Goal: Task Accomplishment & Management: Complete application form

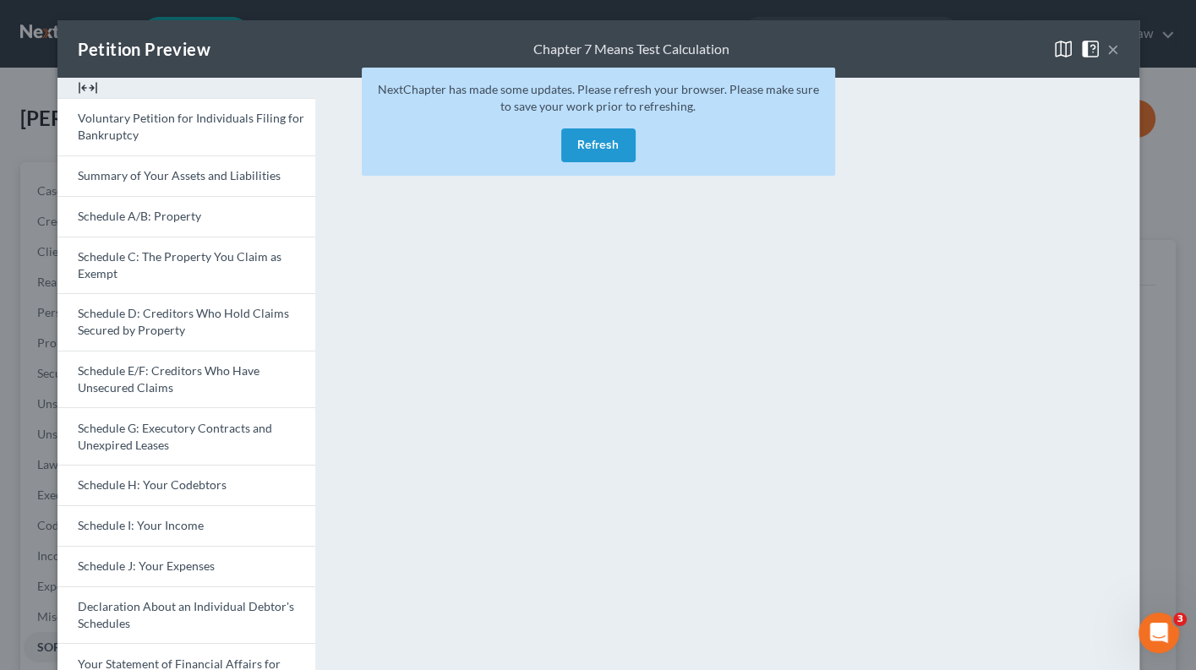
scroll to position [310, 0]
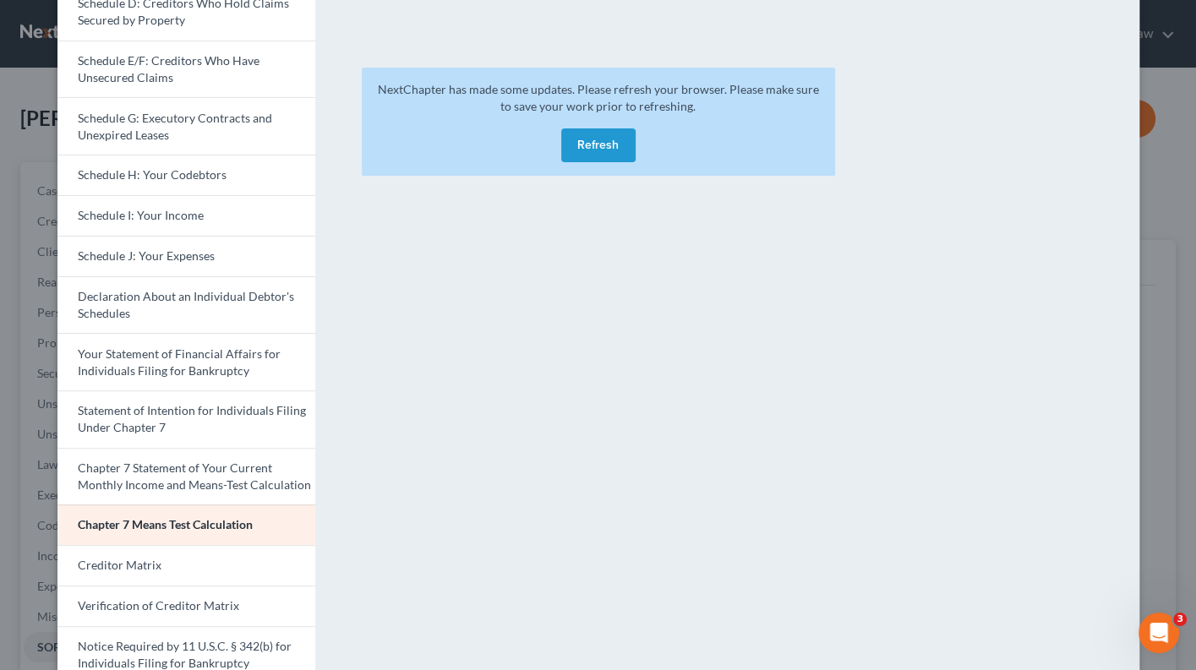
click at [597, 139] on button "Refresh" at bounding box center [598, 146] width 74 height 34
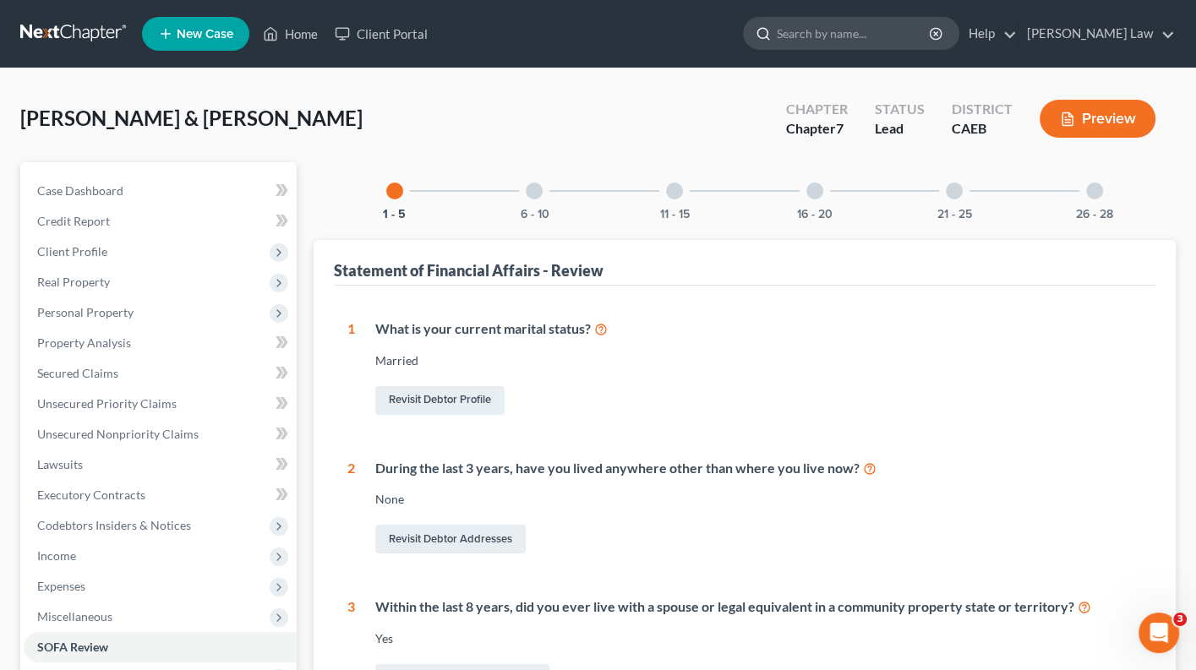
click at [850, 34] on input "search" at bounding box center [854, 33] width 155 height 31
type input "J"
click at [1129, 28] on link "[PERSON_NAME] Law" at bounding box center [1097, 34] width 156 height 30
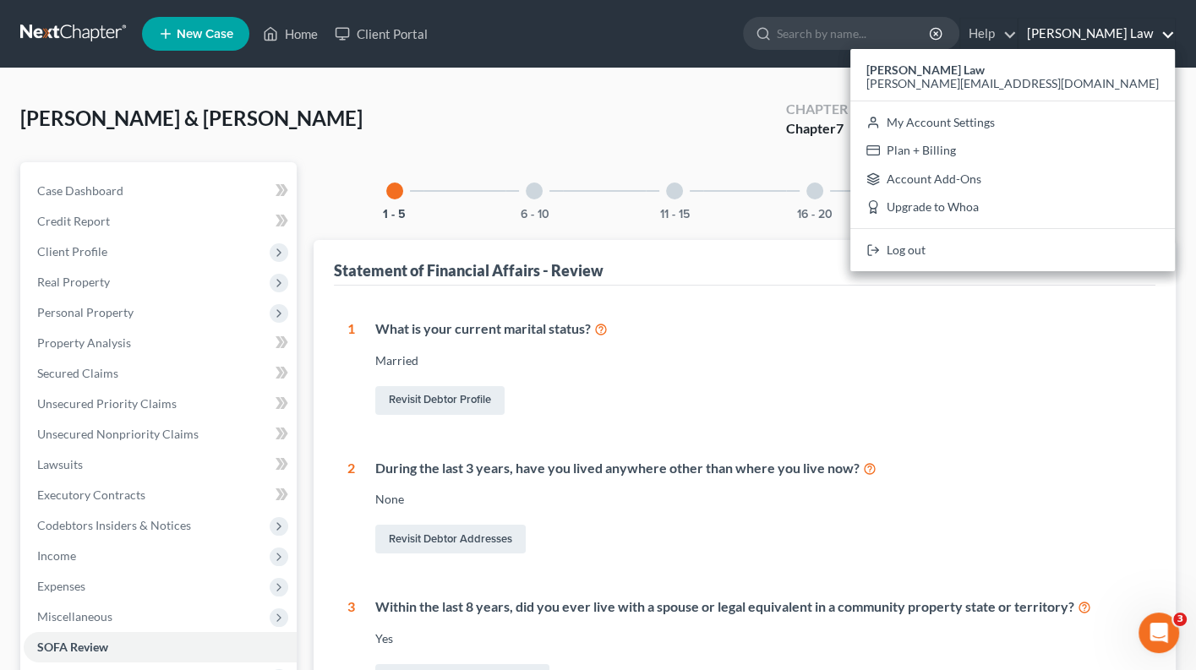
click at [1111, 34] on link "[PERSON_NAME] Law" at bounding box center [1097, 34] width 156 height 30
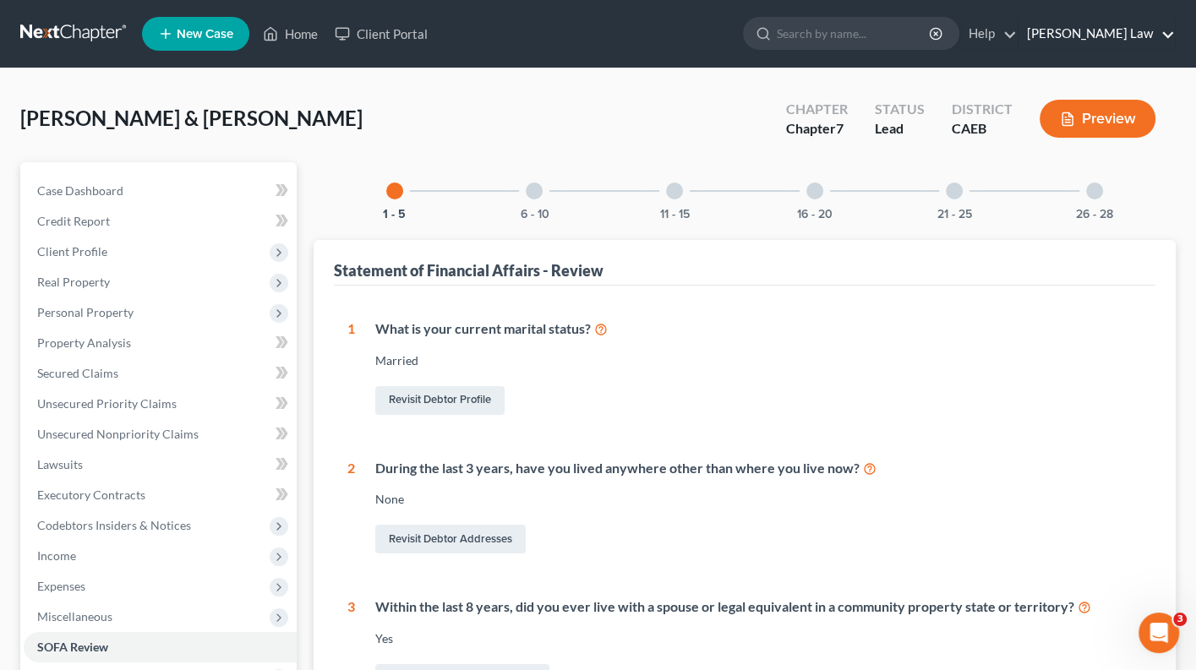
click at [1111, 34] on link "[PERSON_NAME] Law" at bounding box center [1097, 34] width 156 height 30
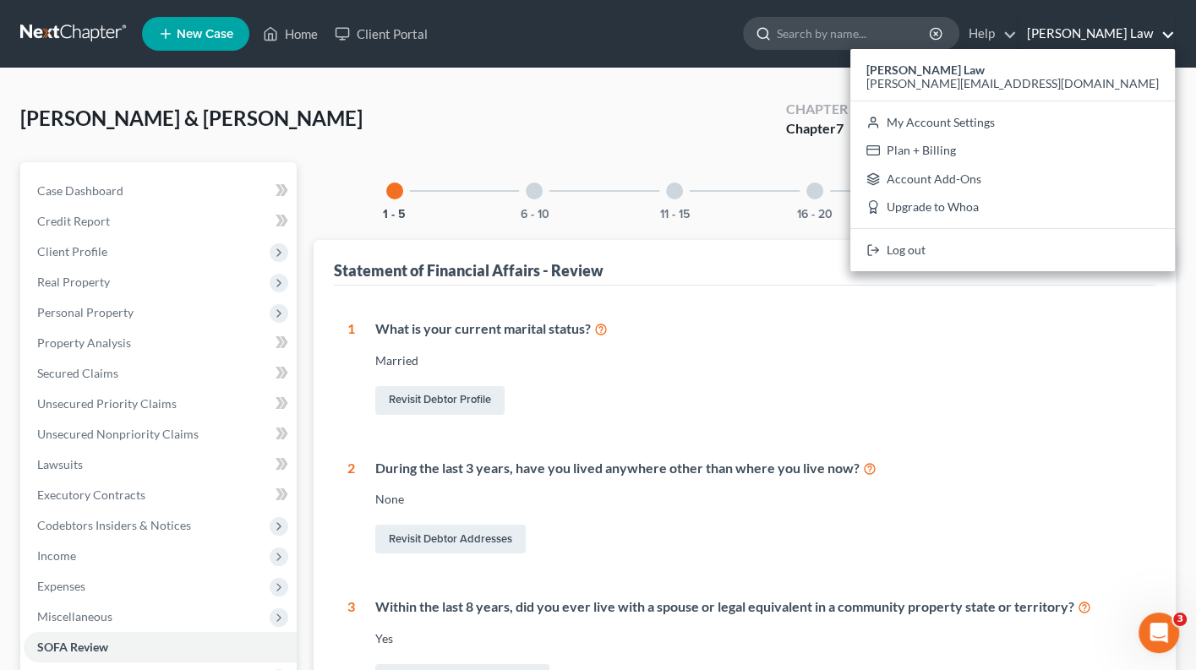
click at [912, 40] on input "search" at bounding box center [854, 33] width 155 height 31
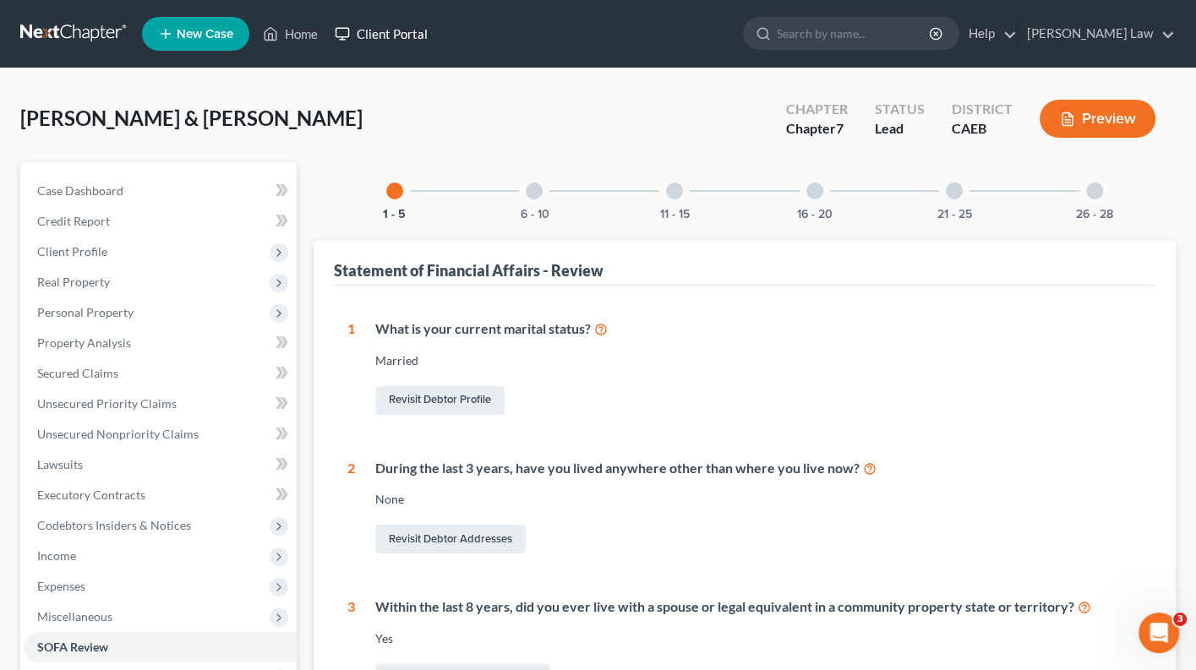
click at [413, 27] on link "Client Portal" at bounding box center [381, 34] width 110 height 30
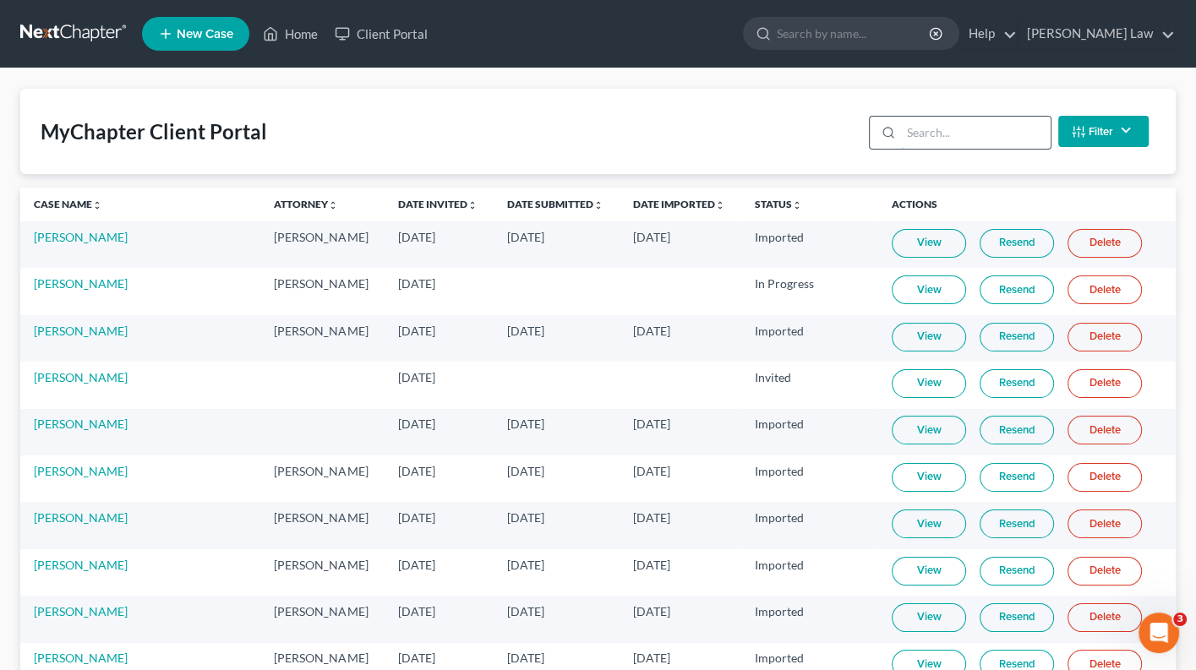
click at [933, 134] on input "search" at bounding box center [976, 133] width 150 height 32
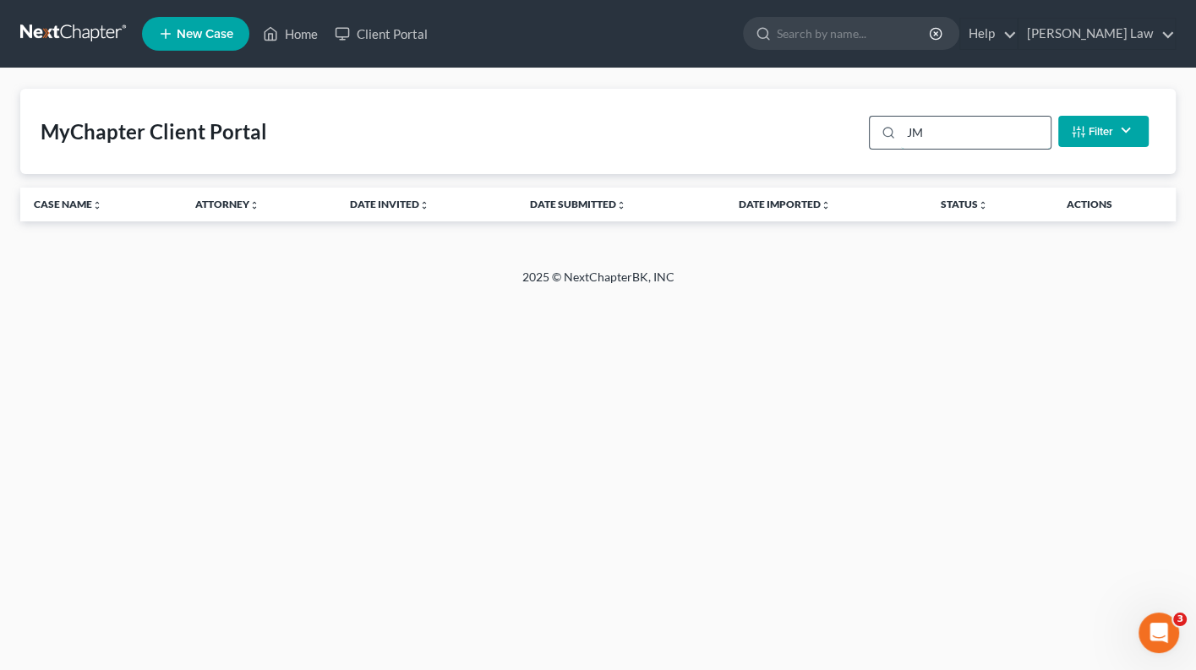
type input "J"
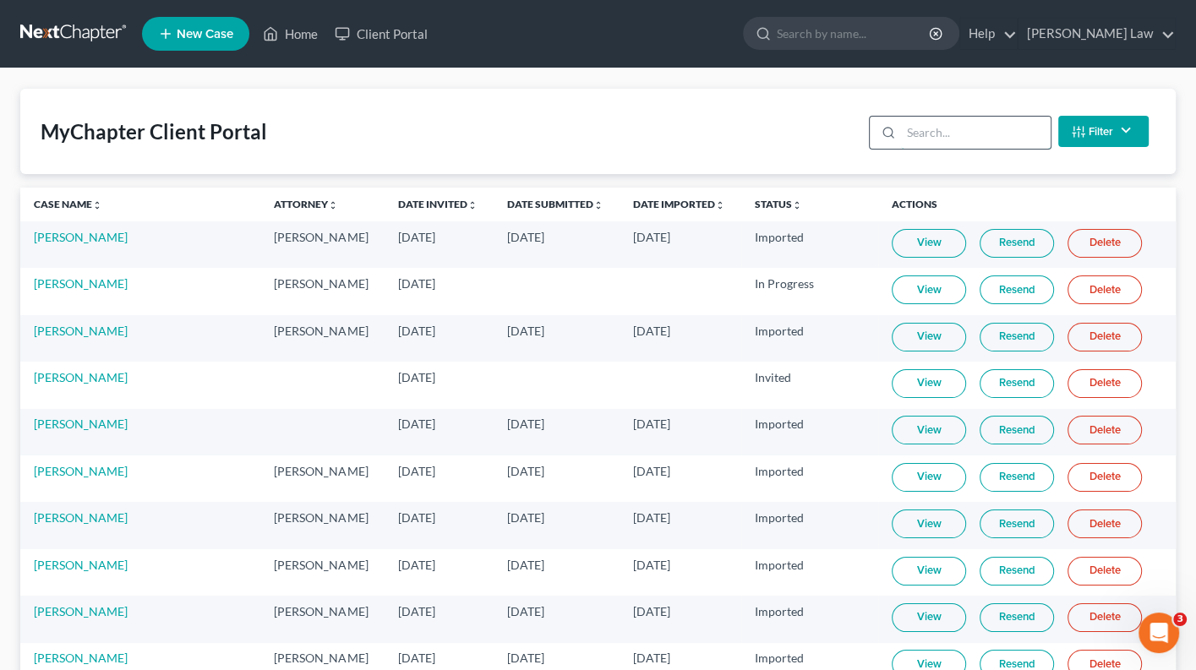
type input "m"
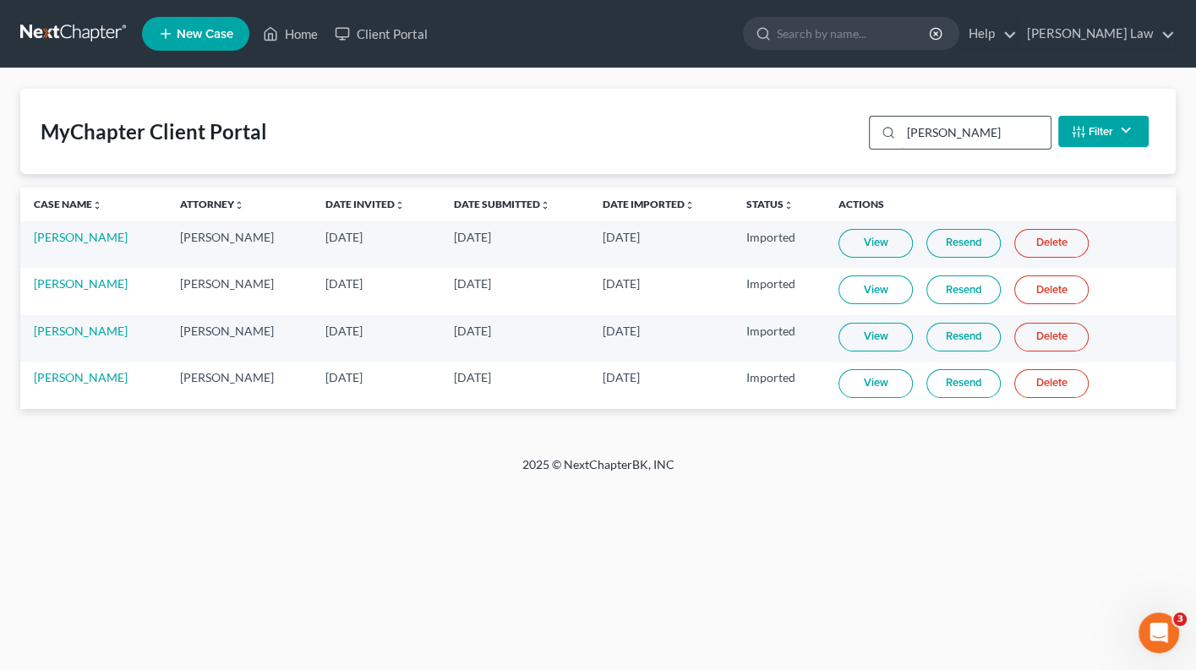
type input "[PERSON_NAME]"
click at [883, 377] on link "View" at bounding box center [876, 383] width 74 height 29
click at [85, 378] on link "[PERSON_NAME]" at bounding box center [81, 377] width 94 height 14
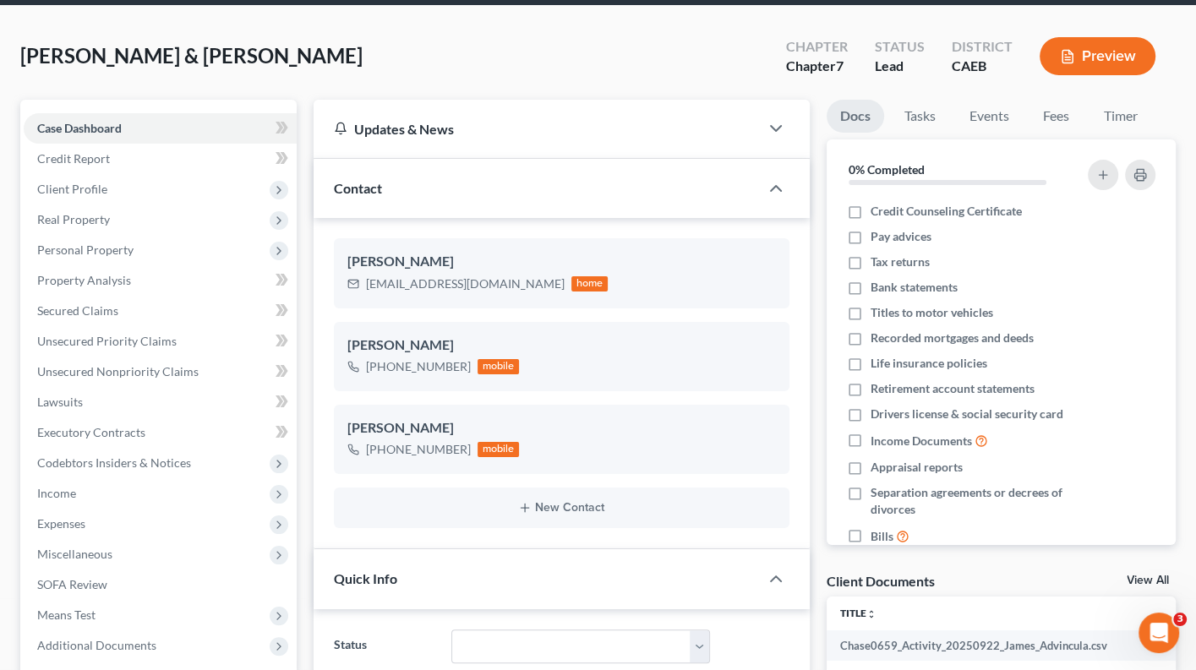
scroll to position [45, 0]
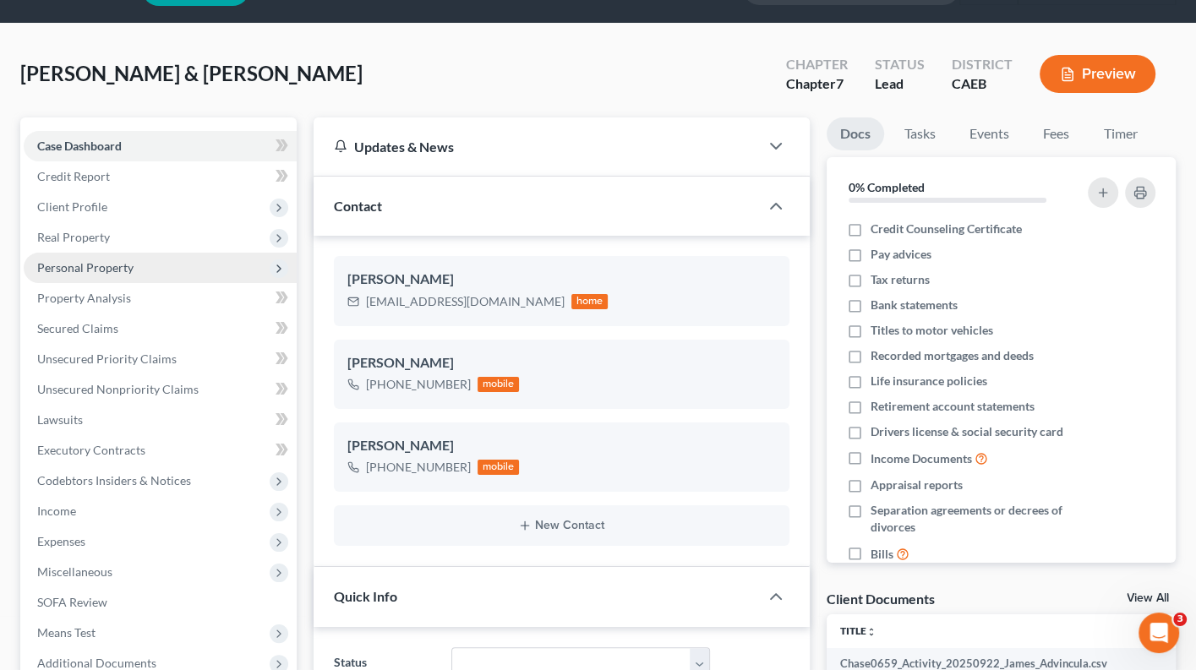
click at [129, 263] on span "Personal Property" at bounding box center [85, 267] width 96 height 14
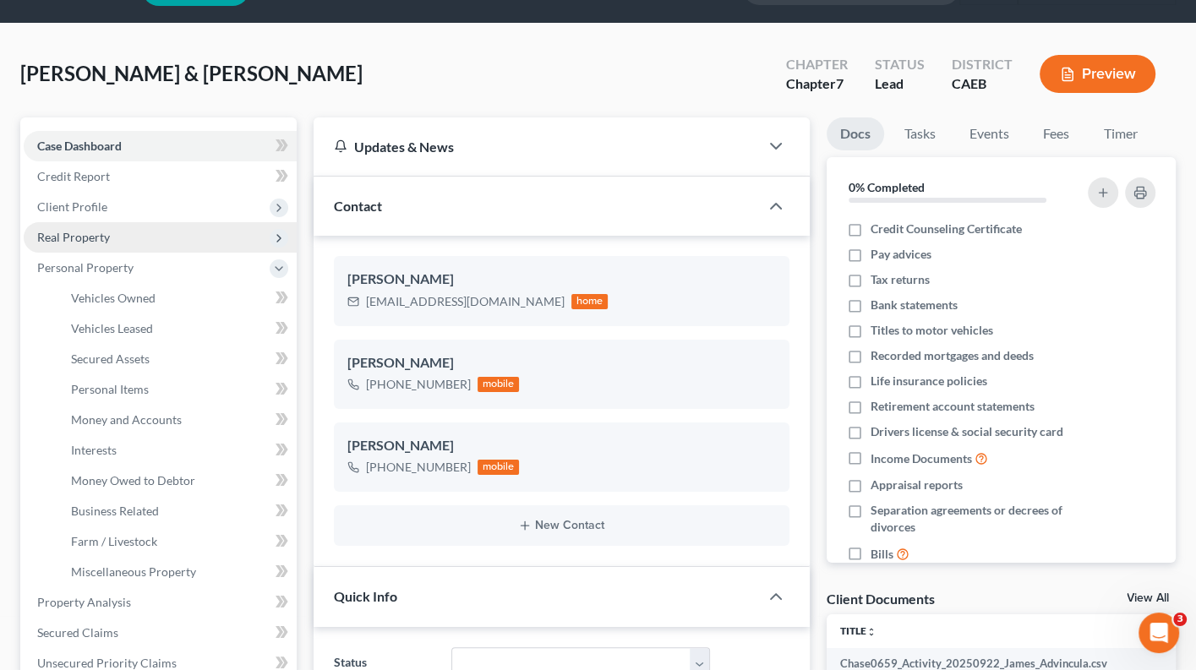
click at [114, 238] on span "Real Property" at bounding box center [160, 237] width 273 height 30
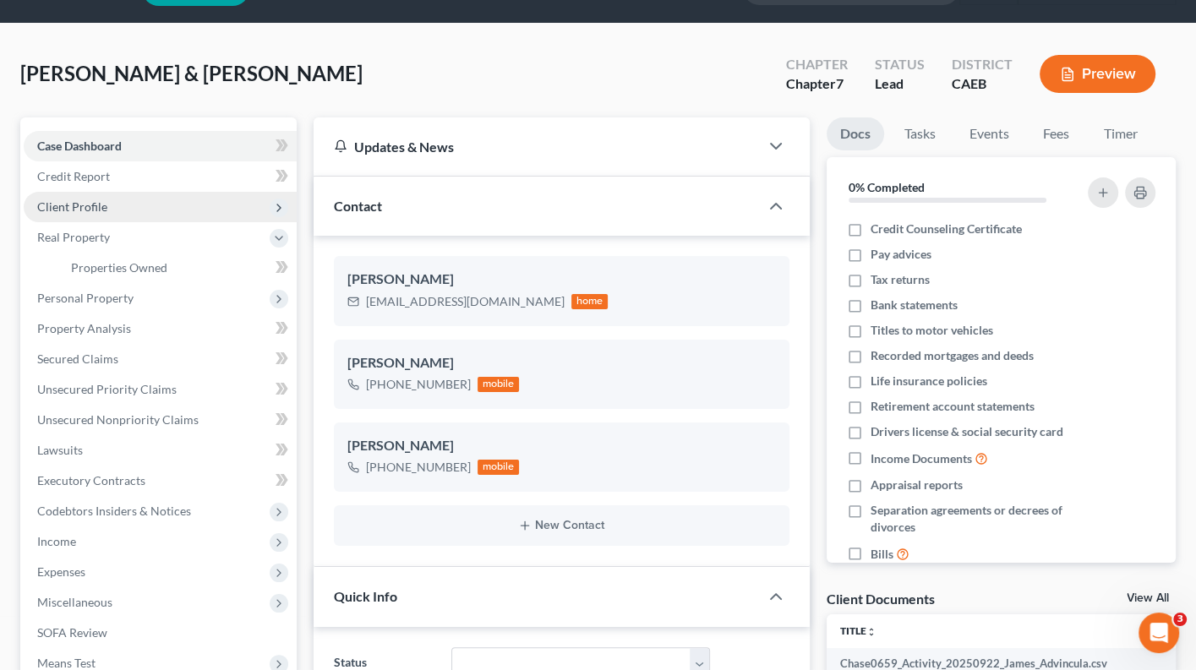
click at [120, 204] on span "Client Profile" at bounding box center [160, 207] width 273 height 30
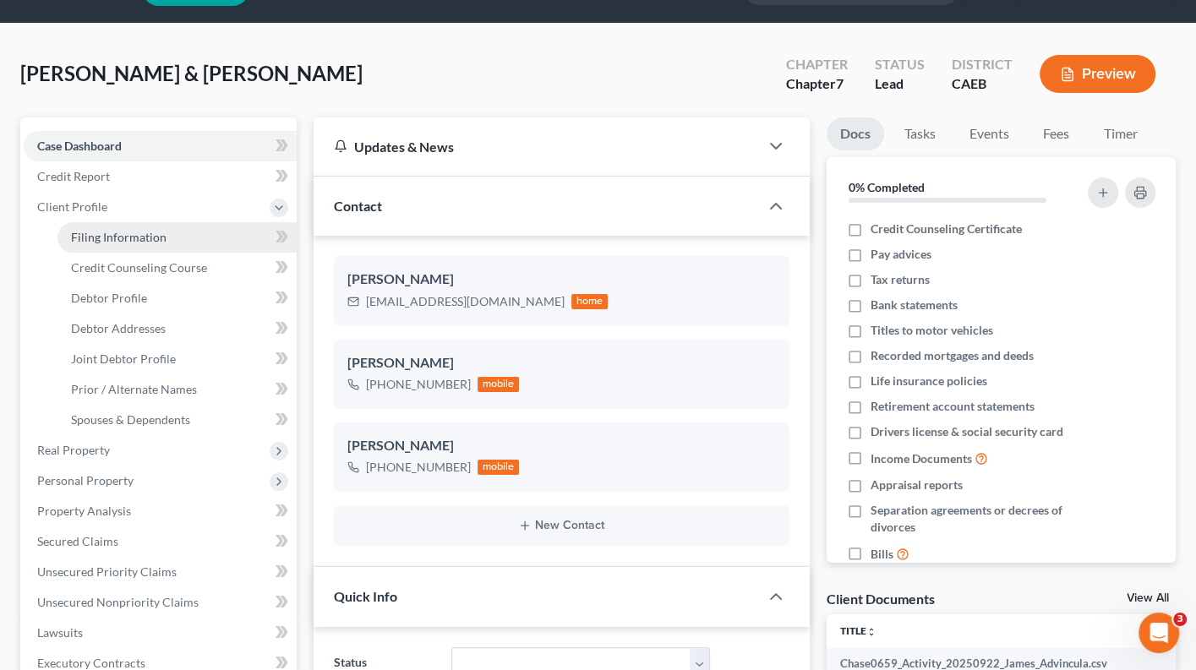
click at [129, 231] on span "Filing Information" at bounding box center [119, 237] width 96 height 14
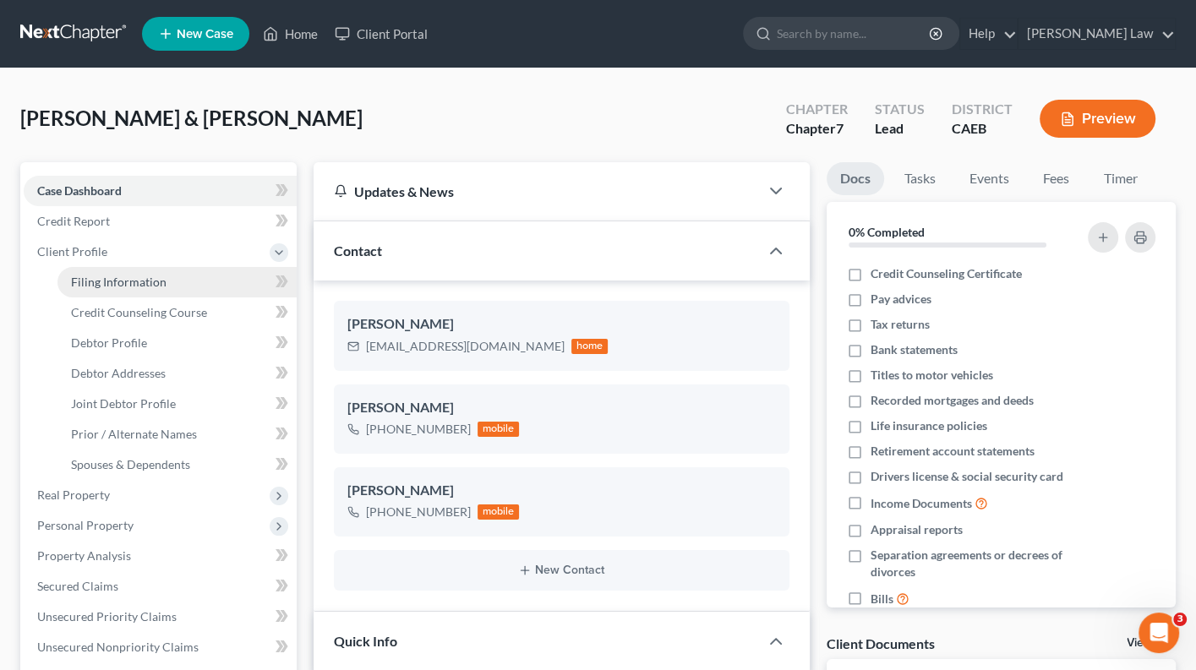
select select "1"
select select "0"
select select "8"
select select "4"
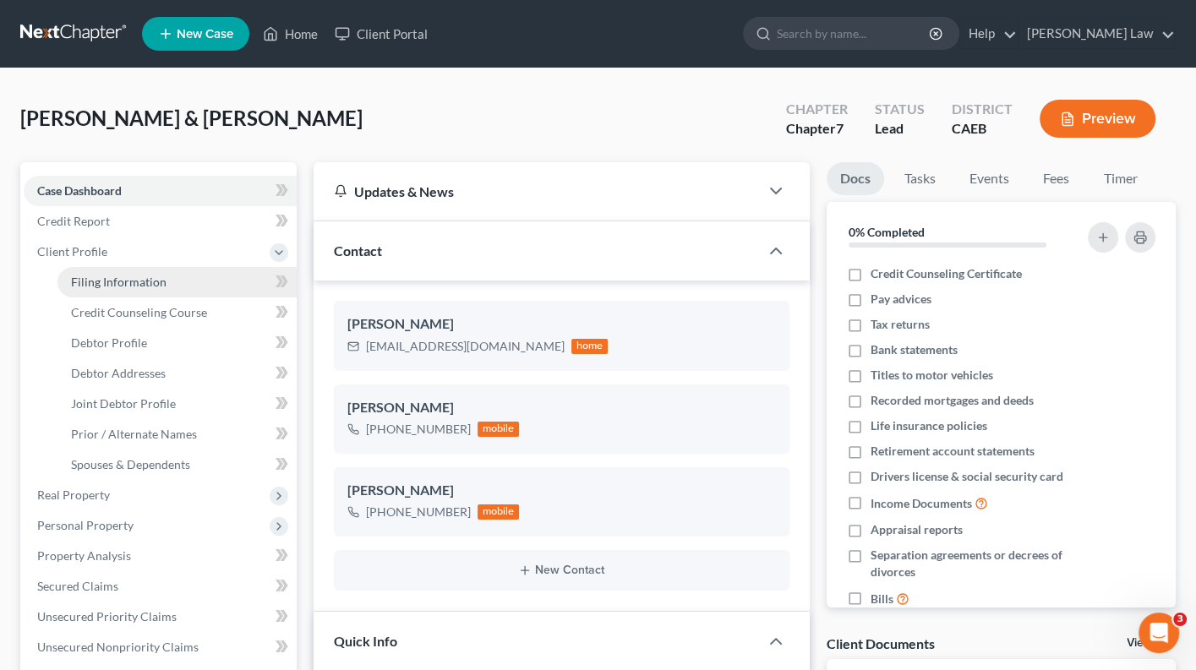
select select "4"
select select "1"
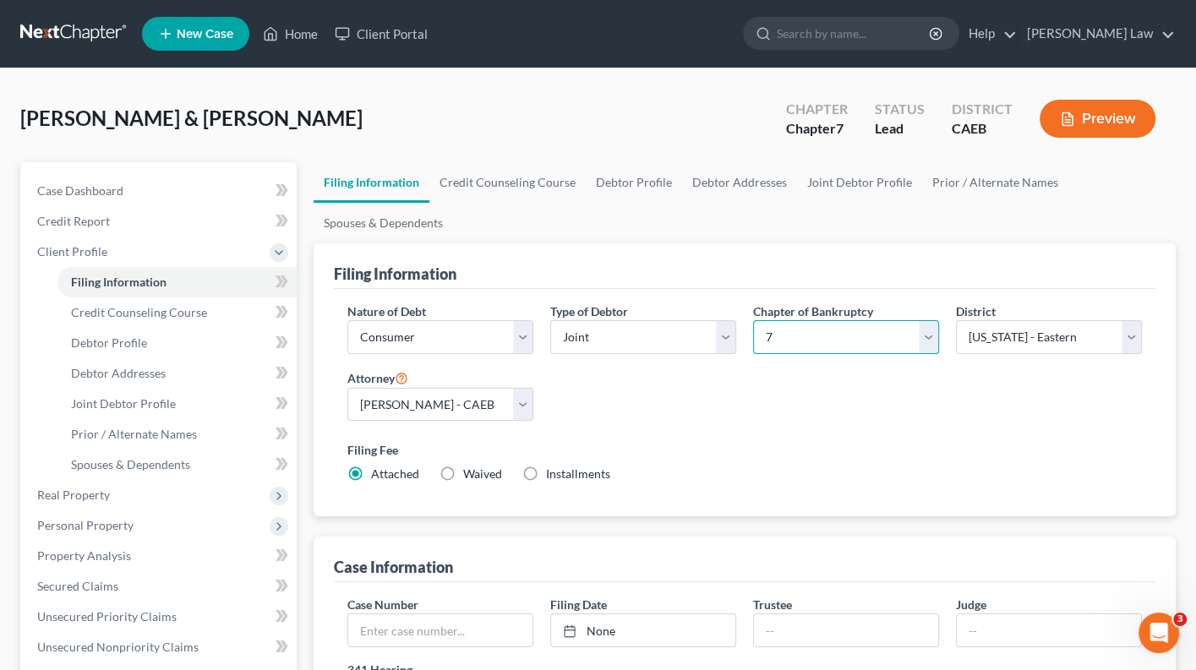
select select "3"
click at [1075, 129] on button "Preview" at bounding box center [1098, 119] width 116 height 38
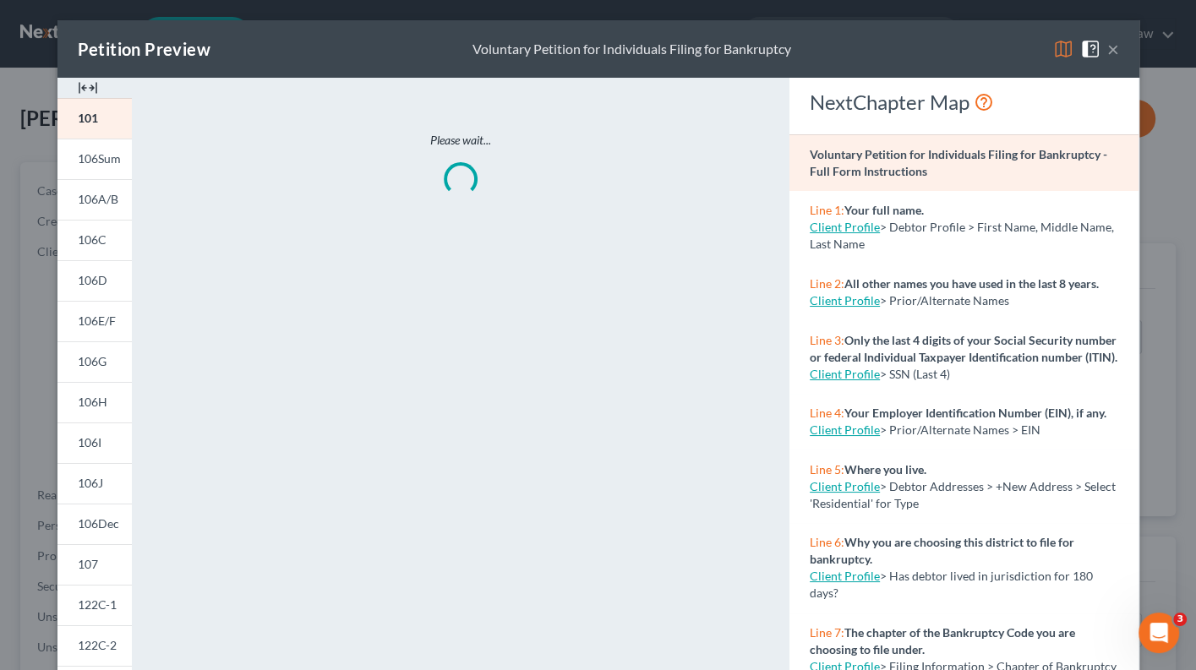
click at [1061, 56] on img at bounding box center [1063, 49] width 20 height 20
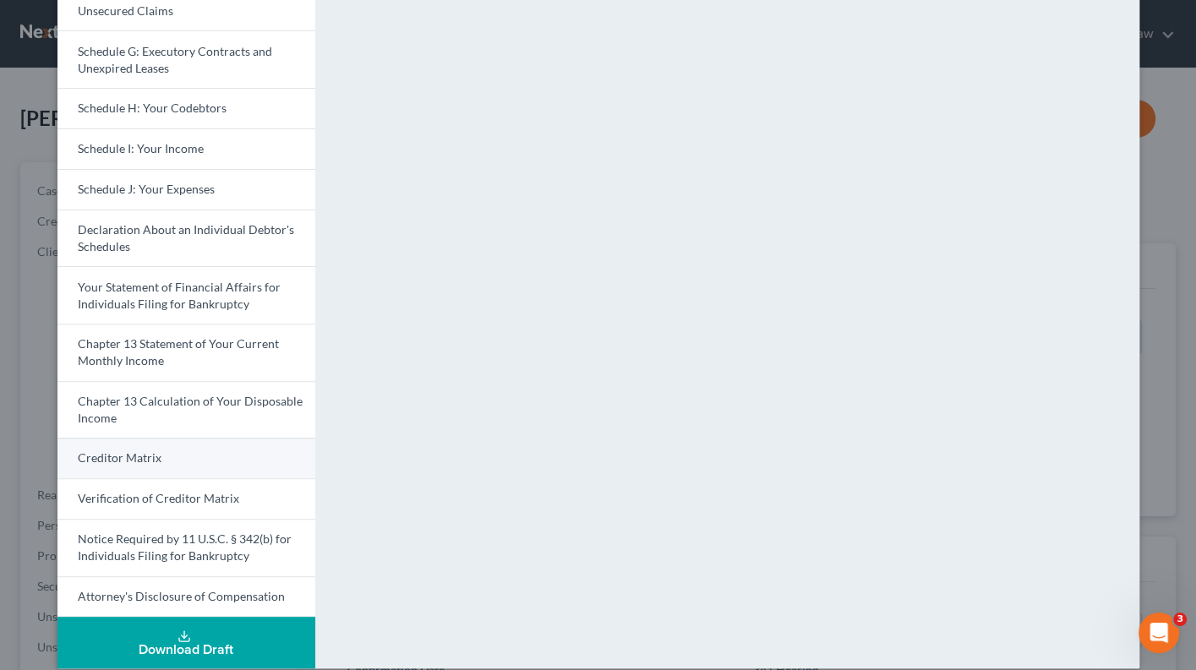
scroll to position [372, 0]
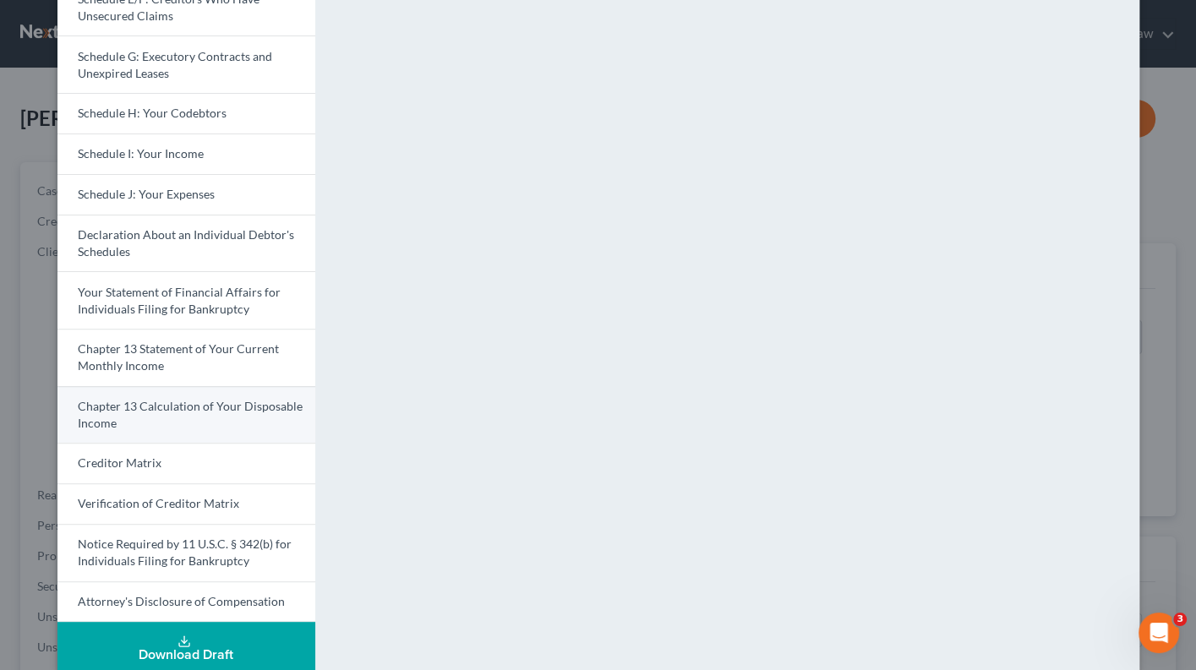
click at [191, 399] on span "Chapter 13 Calculation of Your Disposable Income" at bounding box center [190, 414] width 225 height 31
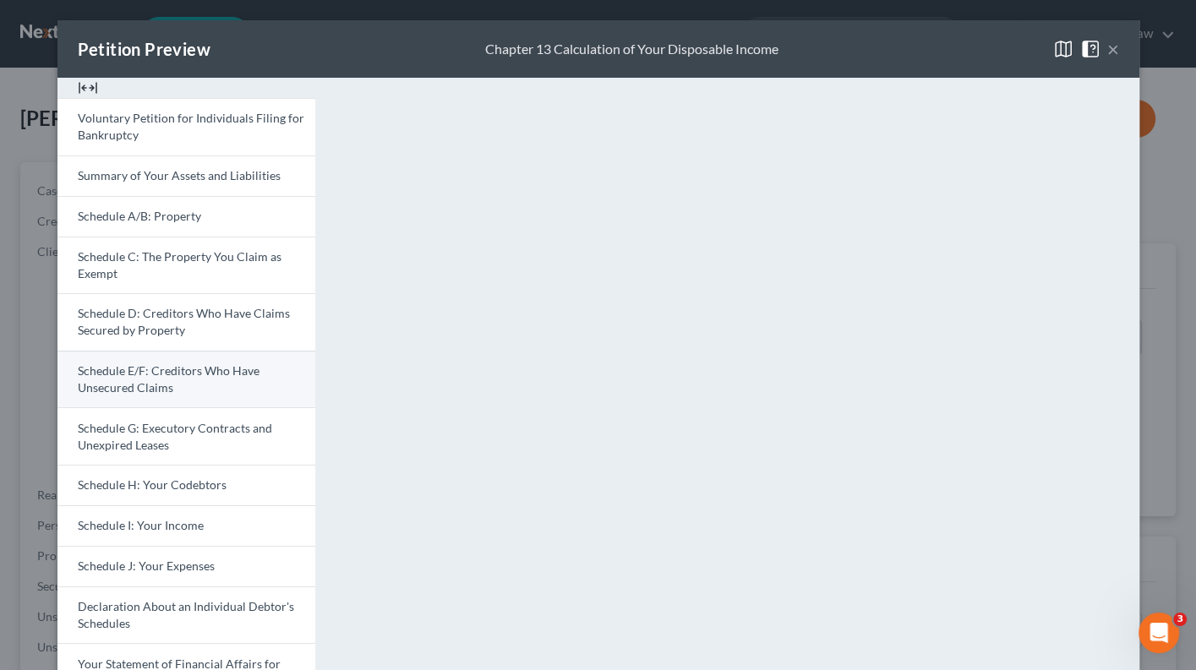
scroll to position [0, 0]
click at [211, 370] on span "Schedule E/F: Creditors Who Have Unsecured Claims" at bounding box center [169, 379] width 182 height 31
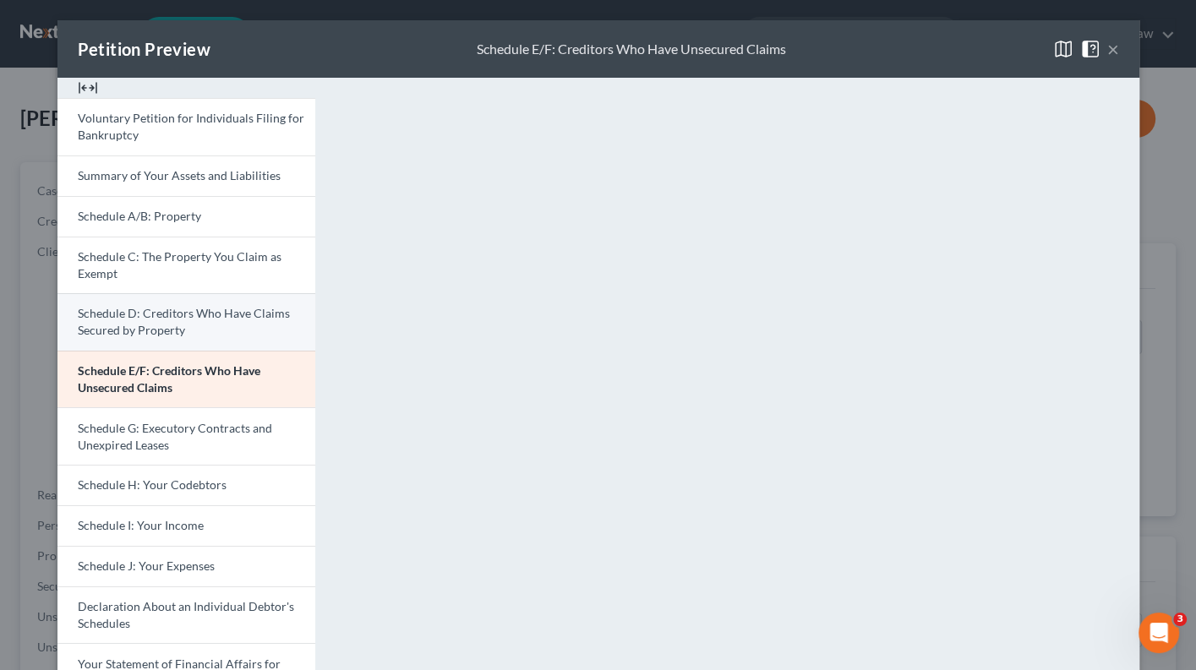
click at [169, 328] on span "Schedule D: Creditors Who Have Claims Secured by Property" at bounding box center [184, 321] width 212 height 31
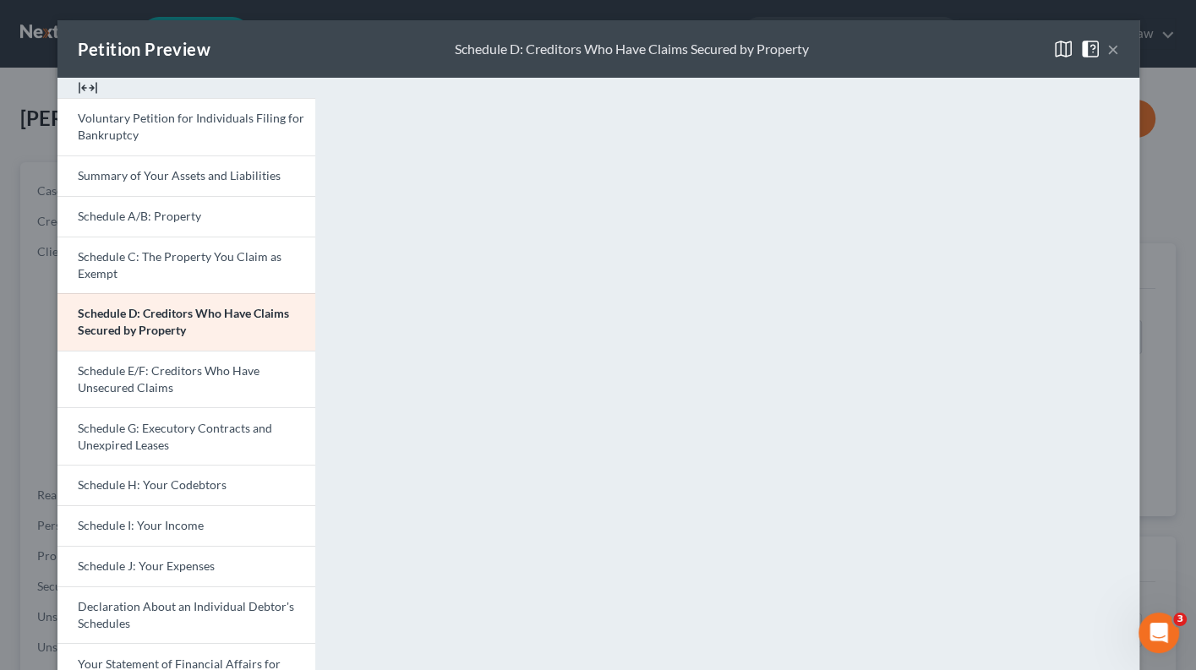
click at [1112, 52] on button "×" at bounding box center [1114, 49] width 12 height 20
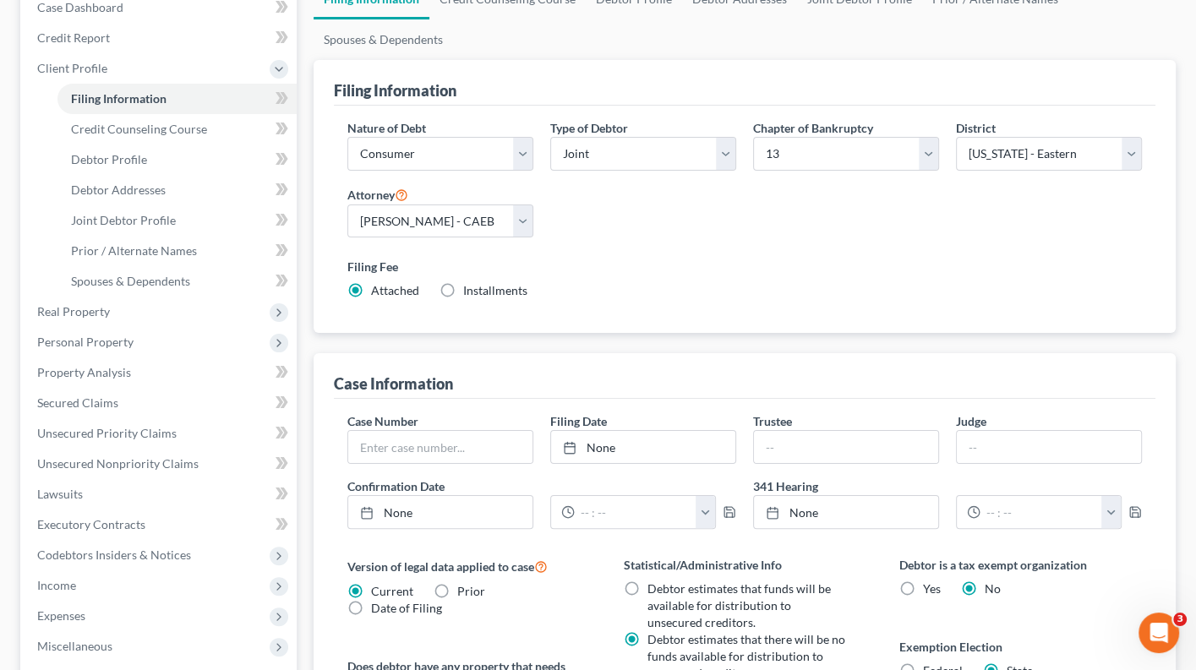
scroll to position [178, 0]
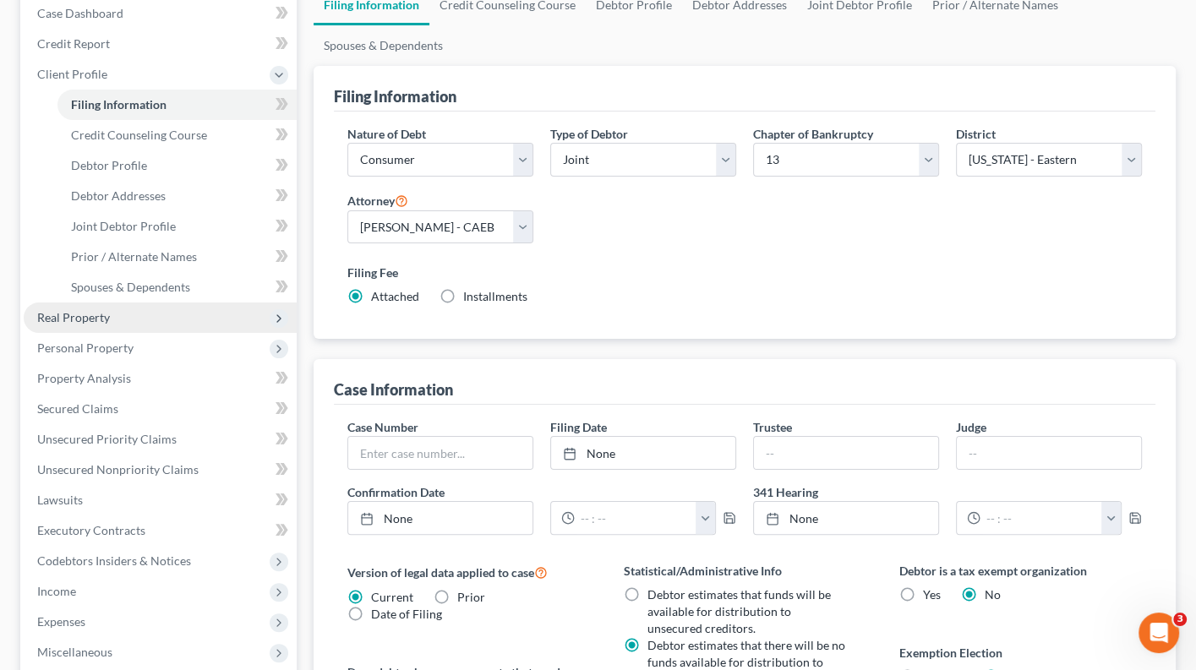
click at [134, 312] on span "Real Property" at bounding box center [160, 318] width 273 height 30
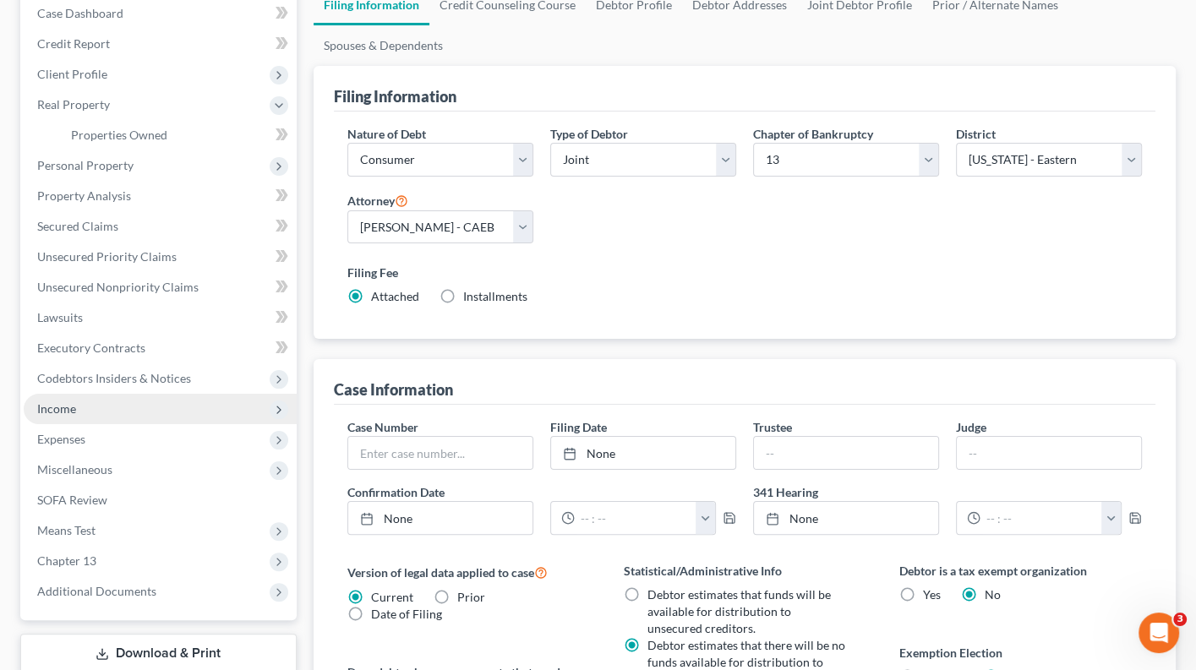
click at [129, 399] on span "Income" at bounding box center [160, 409] width 273 height 30
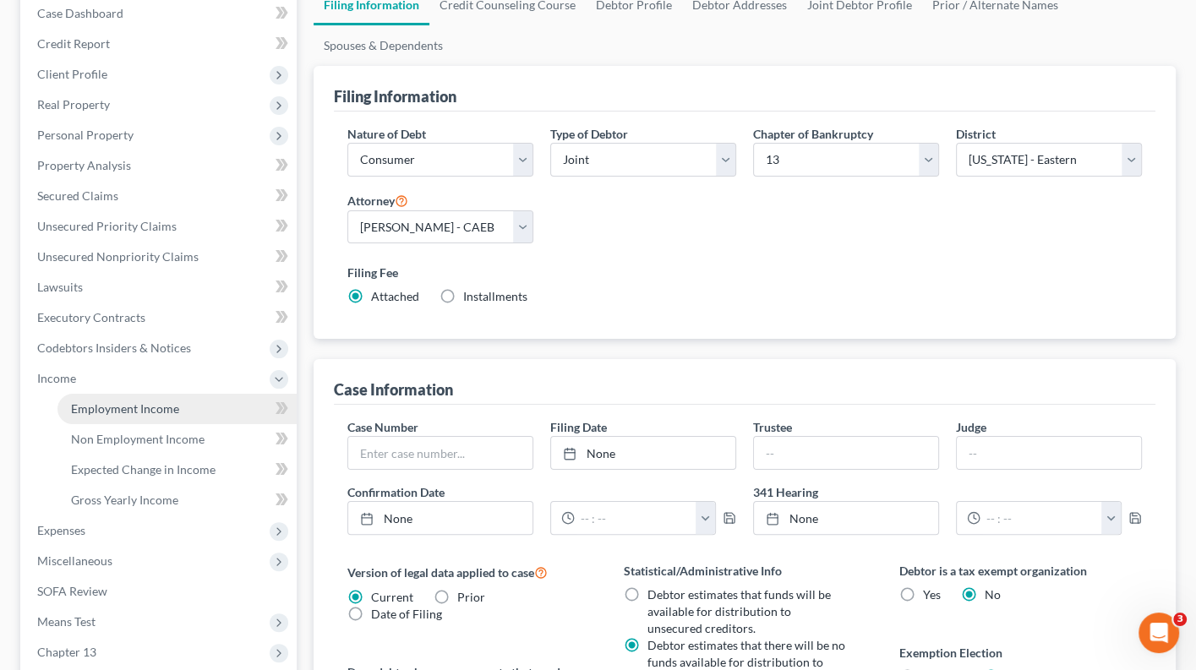
click at [166, 402] on span "Employment Income" at bounding box center [125, 409] width 108 height 14
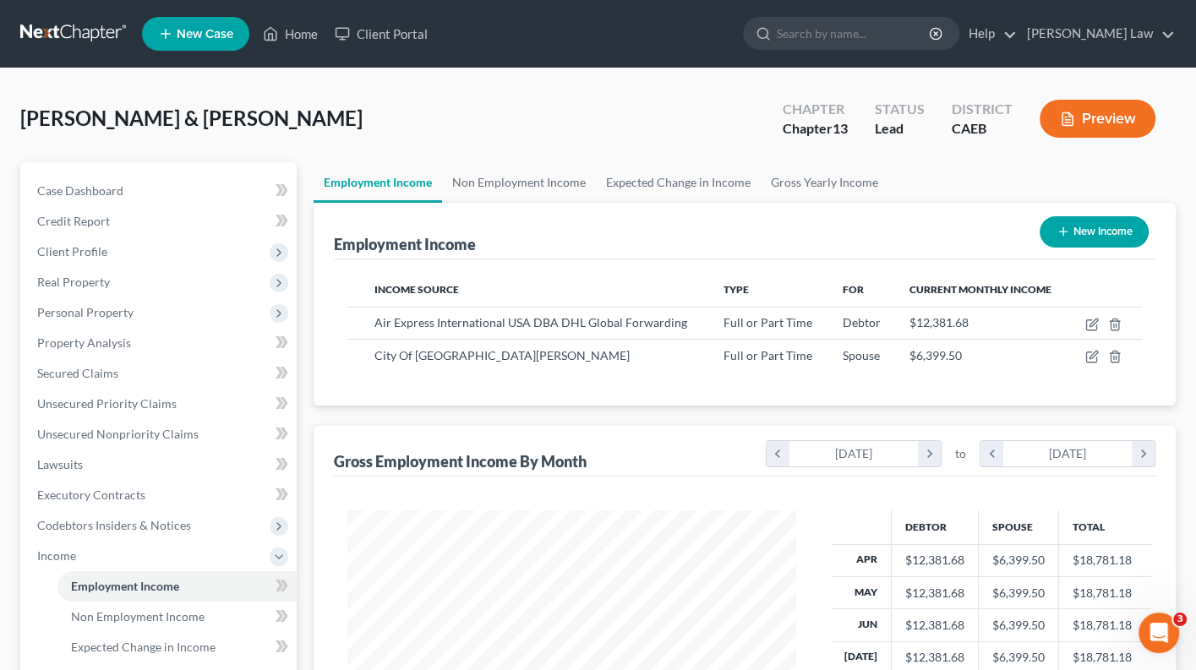
click at [1081, 129] on button "Preview" at bounding box center [1098, 119] width 116 height 38
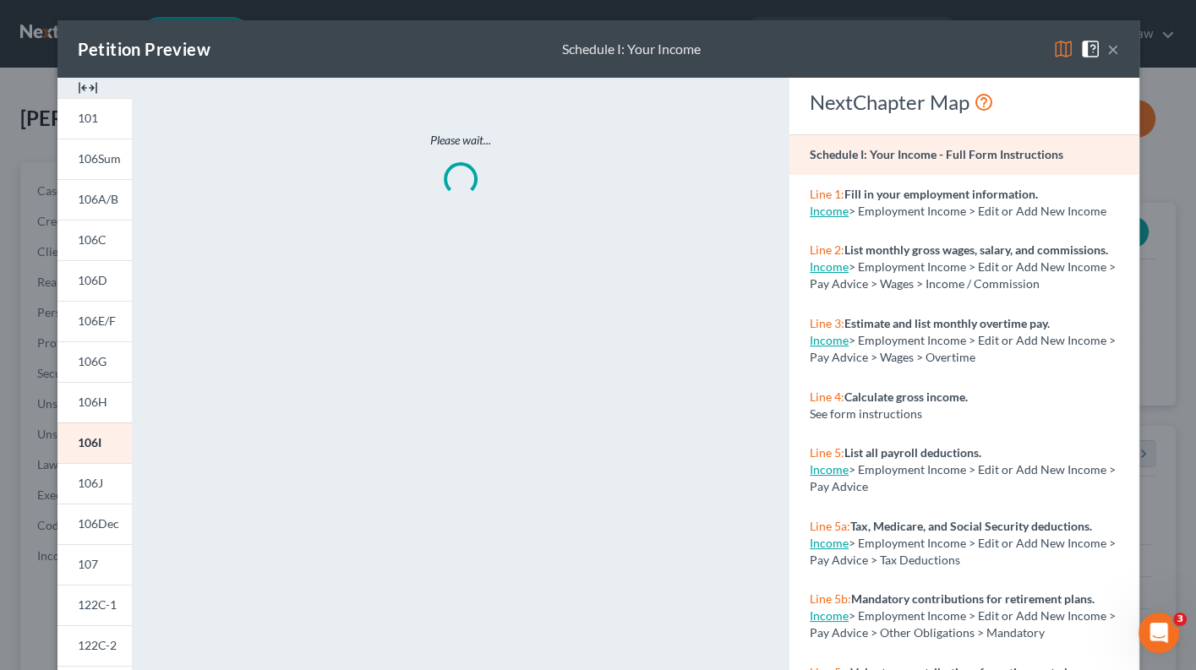
click at [1064, 43] on img at bounding box center [1063, 49] width 20 height 20
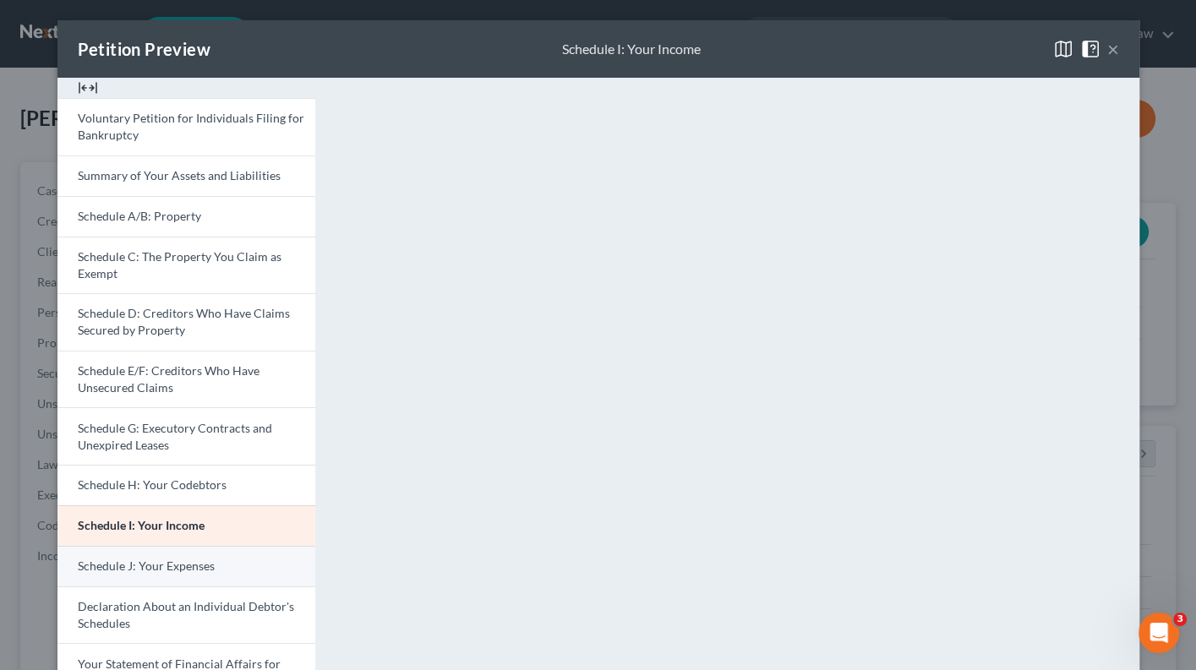
click at [260, 546] on link "Schedule J: Your Expenses" at bounding box center [186, 566] width 258 height 41
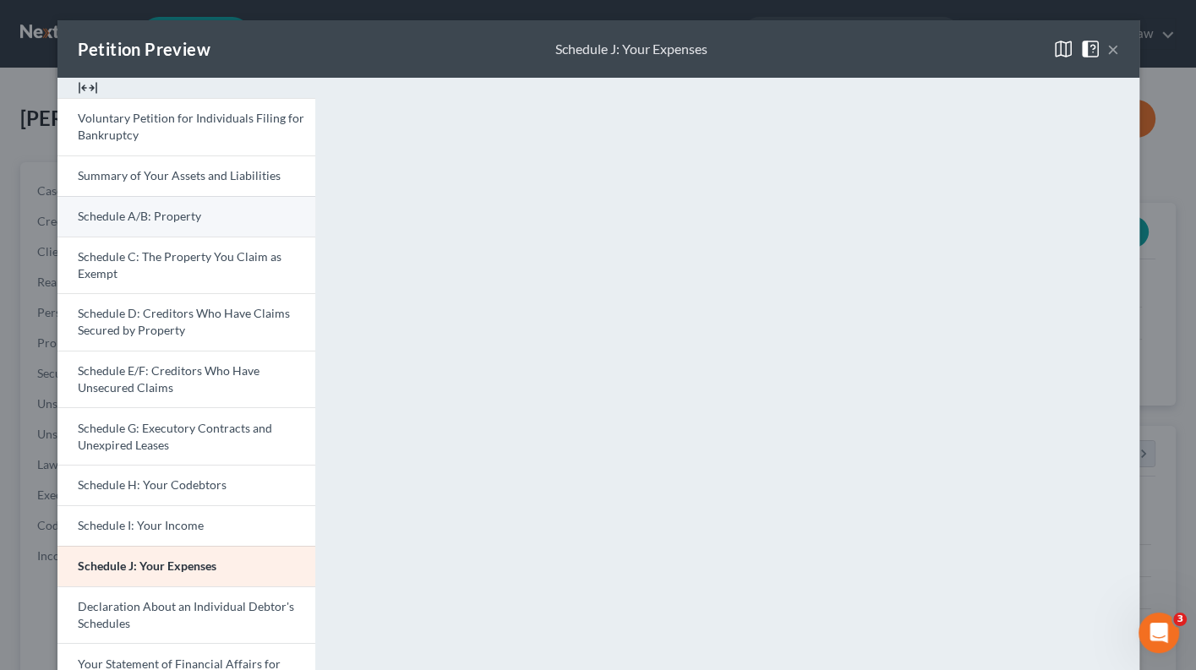
click at [251, 201] on link "Schedule A/B: Property" at bounding box center [186, 216] width 258 height 41
click at [220, 213] on link "Schedule A/B: Property" at bounding box center [186, 216] width 258 height 41
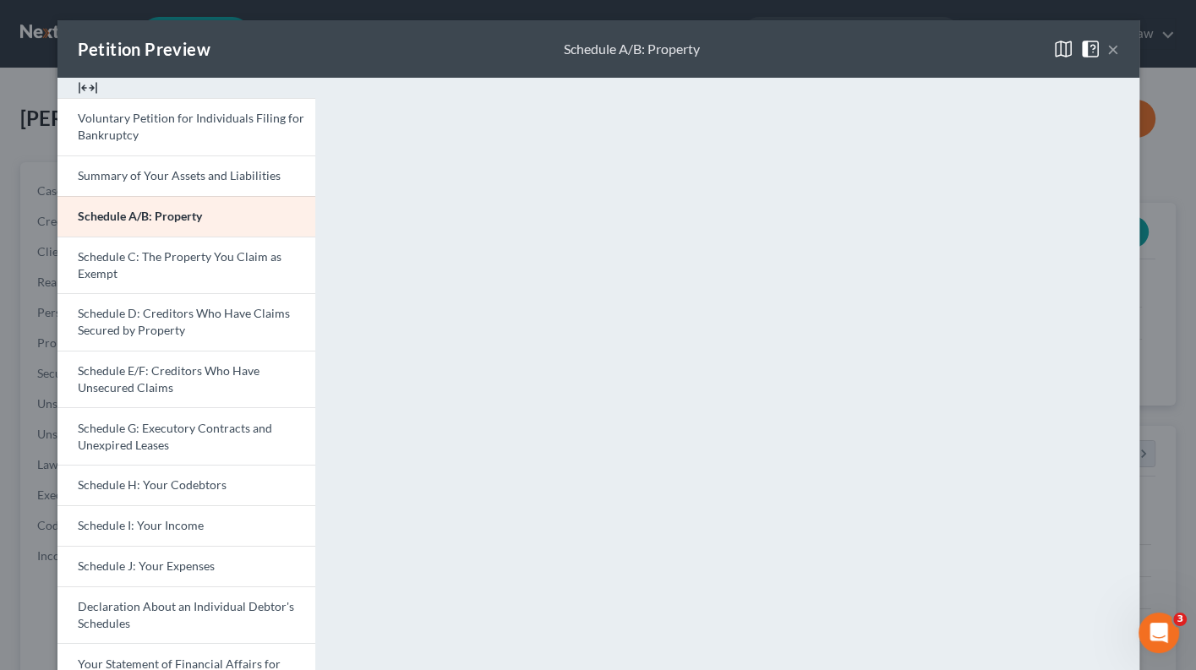
click at [1115, 45] on button "×" at bounding box center [1114, 49] width 12 height 20
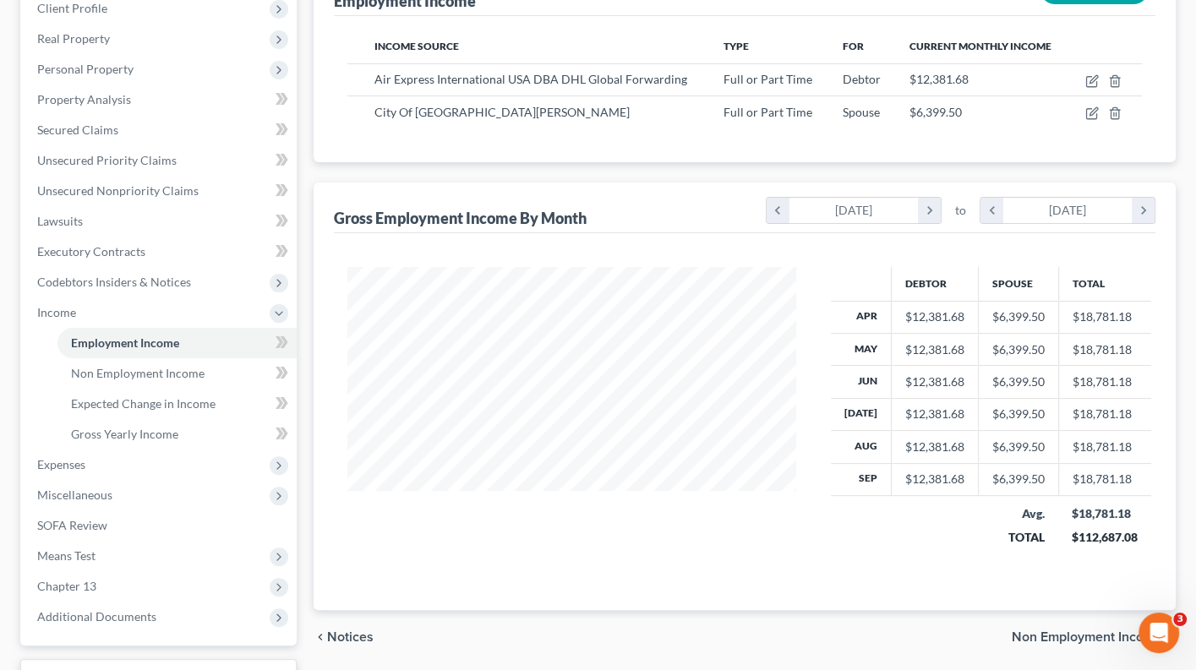
scroll to position [258, 0]
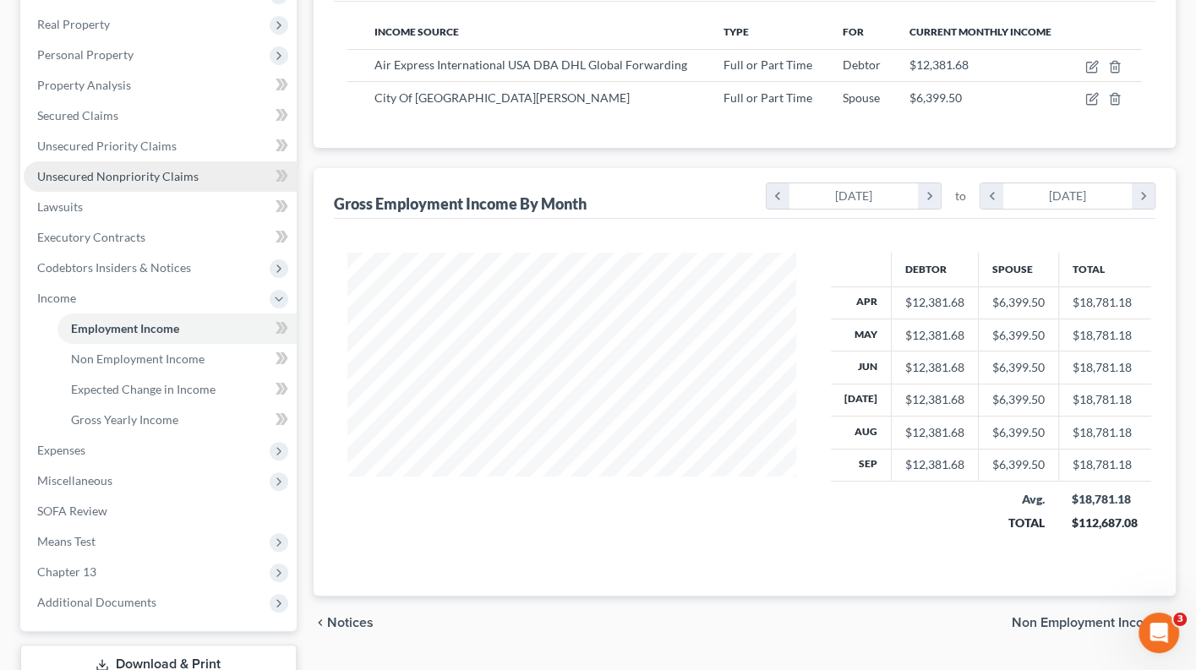
click at [152, 169] on span "Unsecured Nonpriority Claims" at bounding box center [117, 176] width 161 height 14
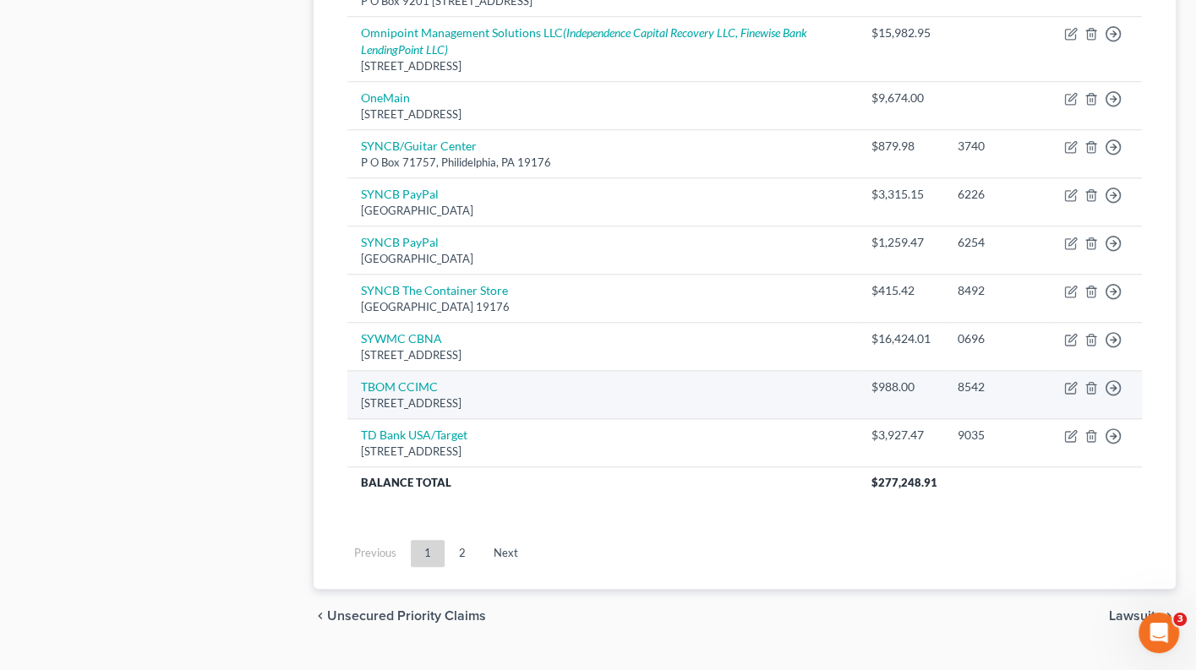
scroll to position [1274, 0]
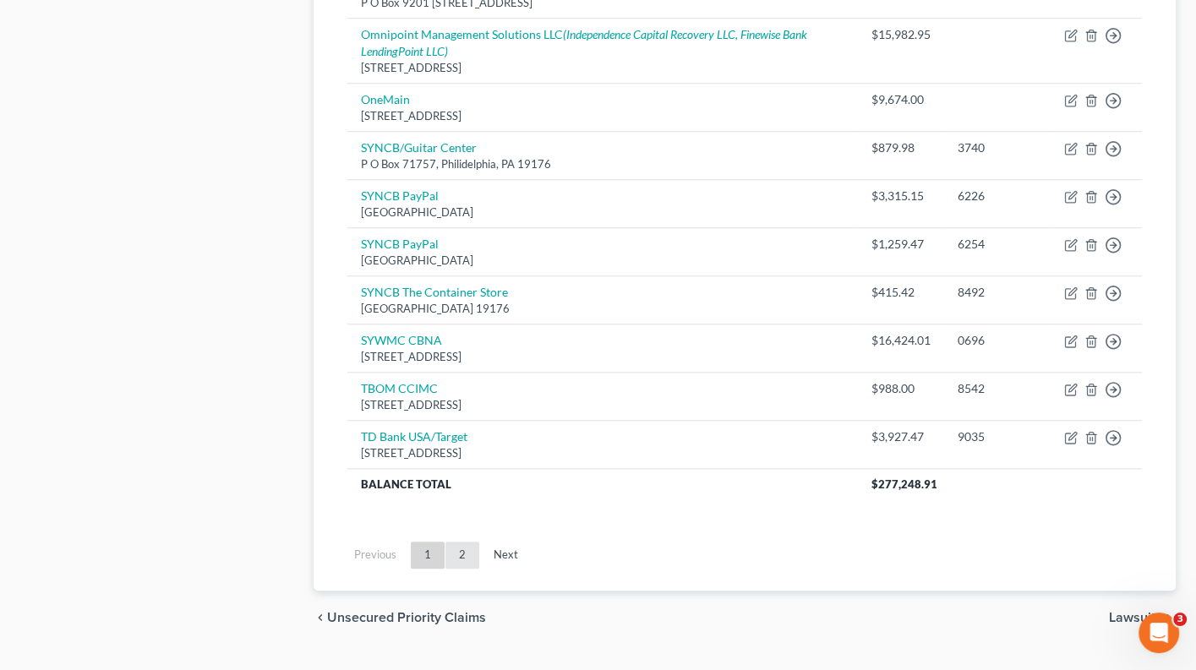
click at [456, 542] on link "2" at bounding box center [463, 555] width 34 height 27
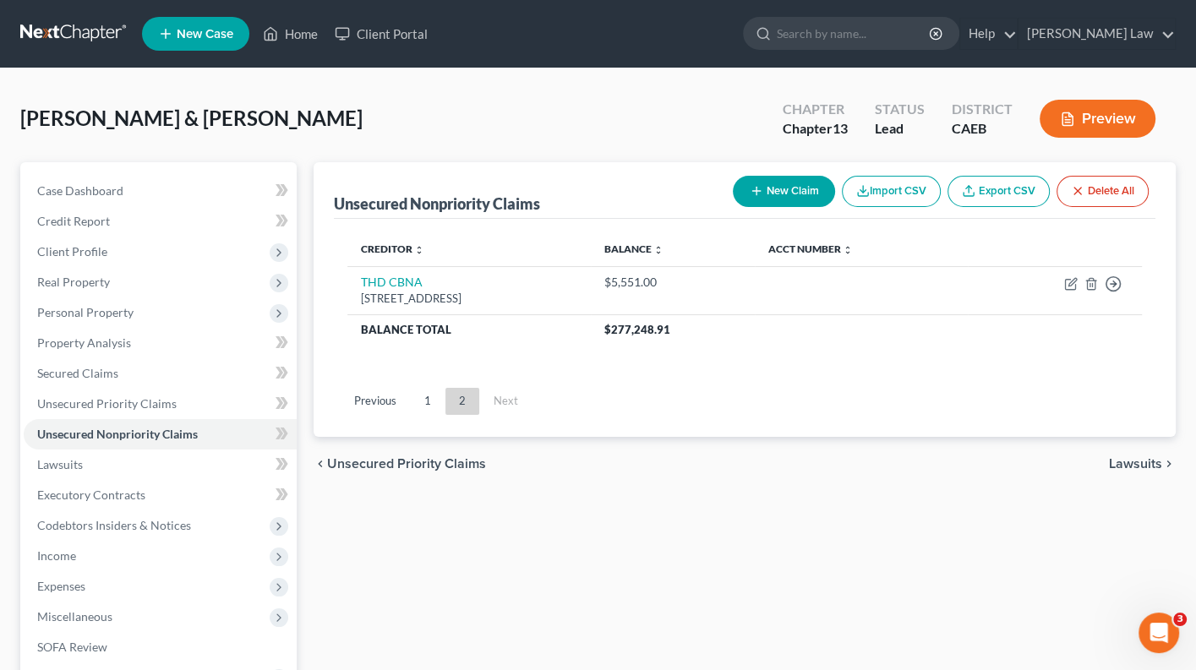
scroll to position [0, 0]
click at [420, 400] on link "1" at bounding box center [428, 401] width 34 height 27
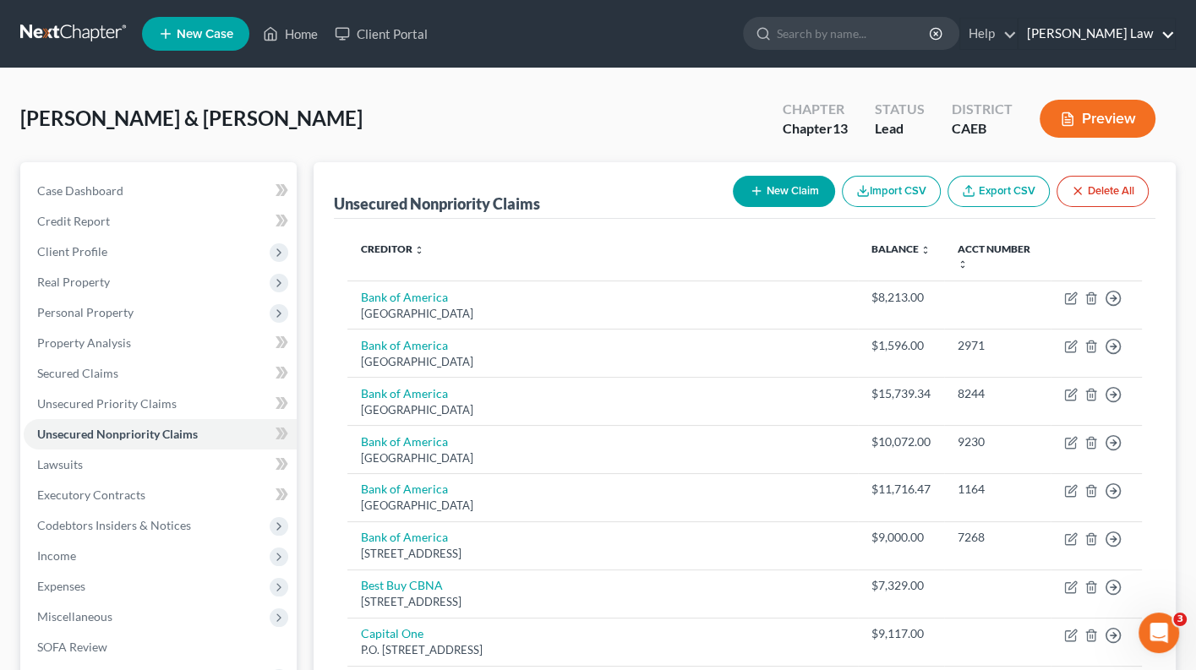
click at [1144, 39] on link "[PERSON_NAME] Law" at bounding box center [1097, 34] width 156 height 30
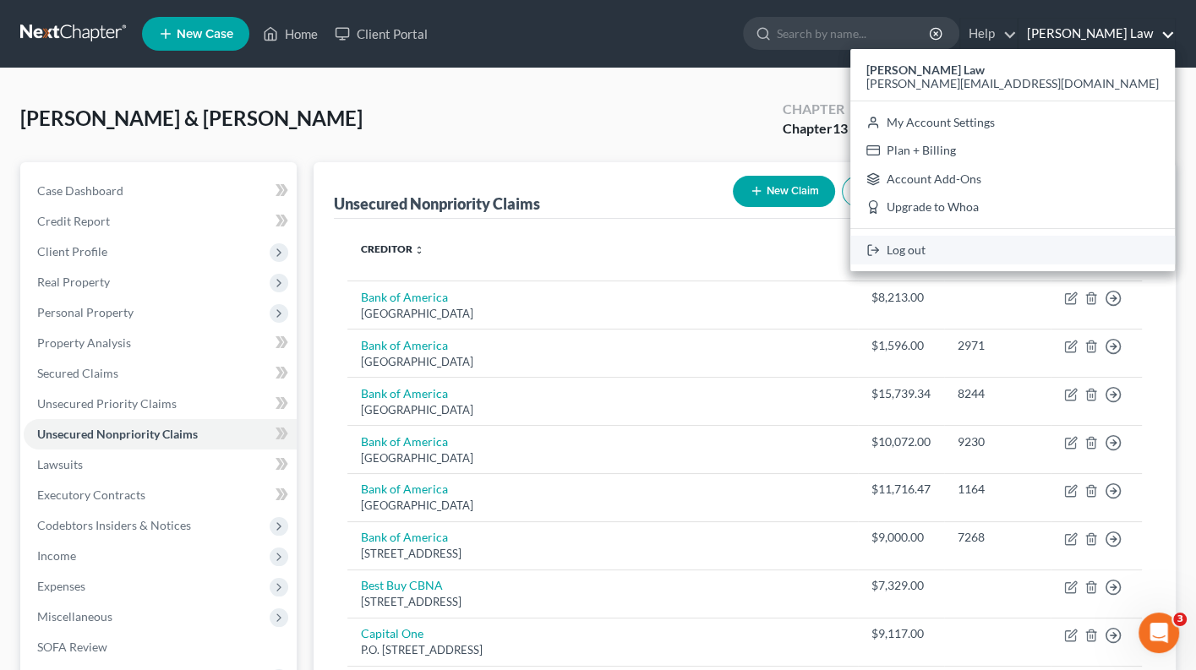
click at [1057, 243] on link "Log out" at bounding box center [1013, 250] width 325 height 29
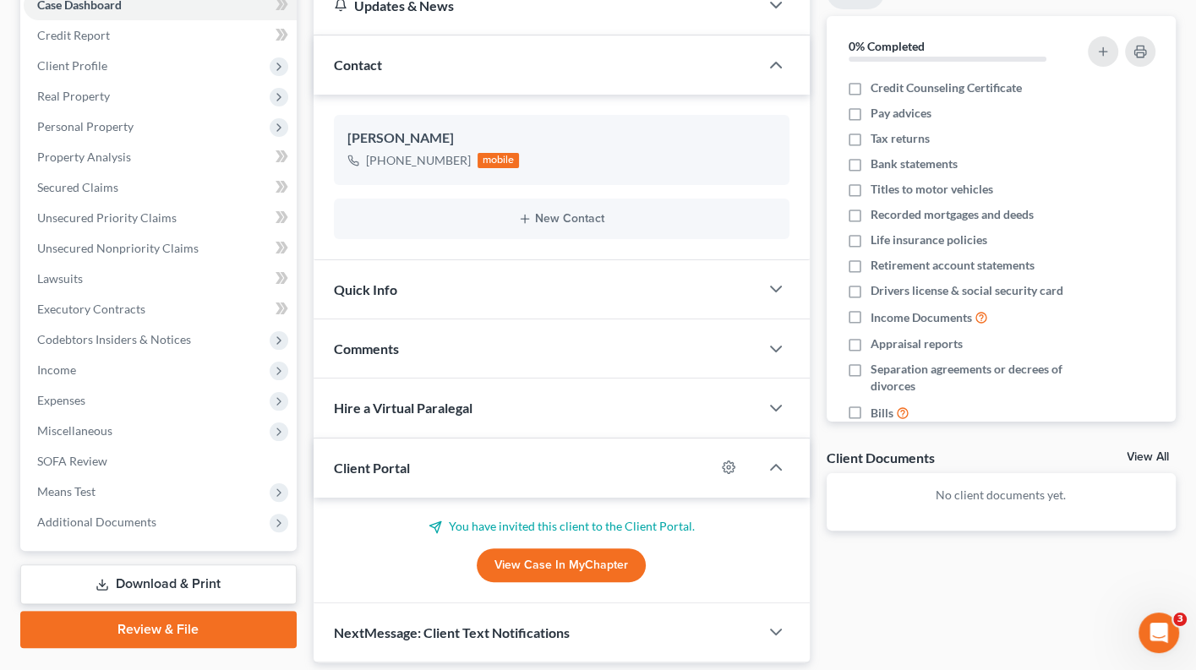
scroll to position [177, 0]
